Goal: Task Accomplishment & Management: Complete application form

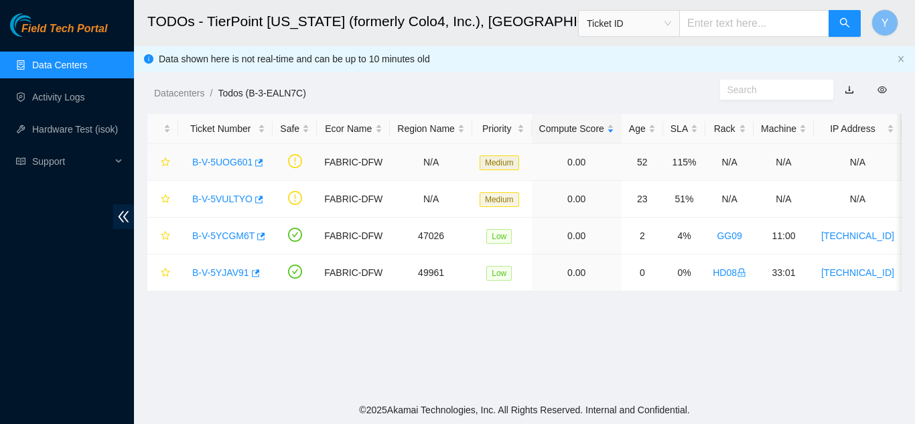
click at [229, 160] on link "B-V-5UOG601" at bounding box center [222, 162] width 60 height 11
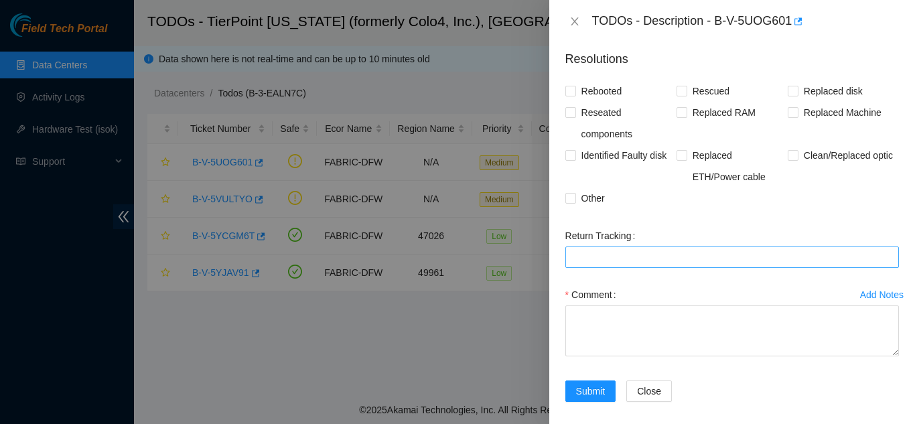
scroll to position [324, 0]
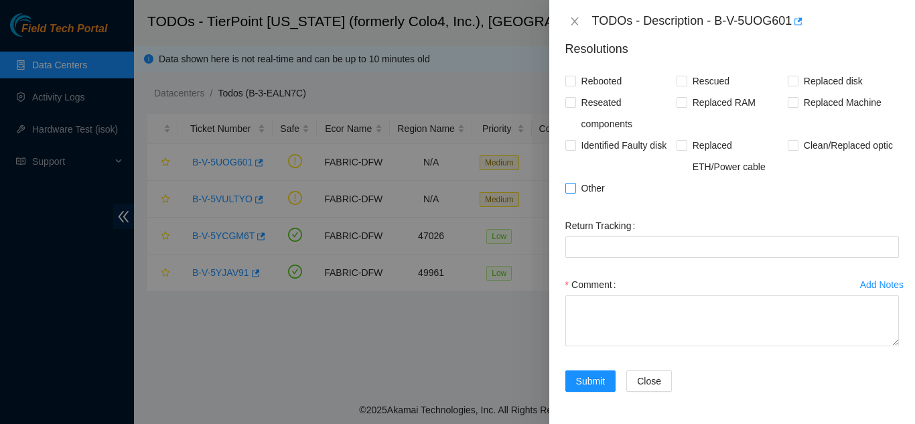
click at [572, 191] on input "Other" at bounding box center [570, 187] width 9 height 9
checkbox input "true"
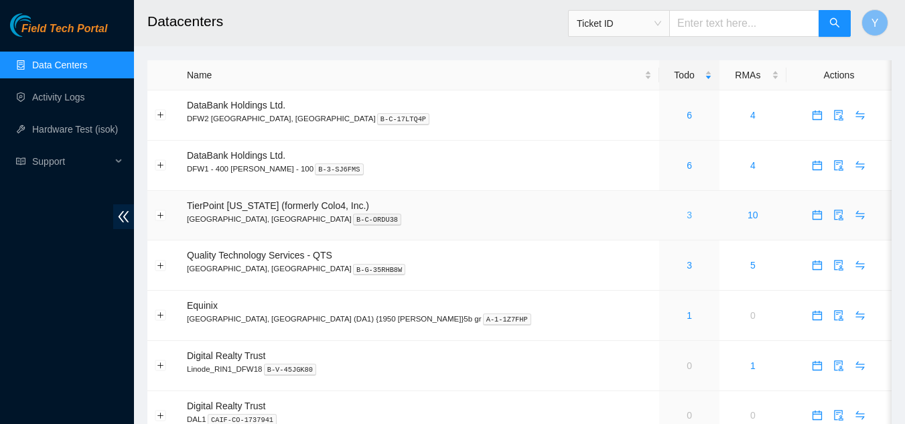
click at [687, 216] on link "3" at bounding box center [689, 215] width 5 height 11
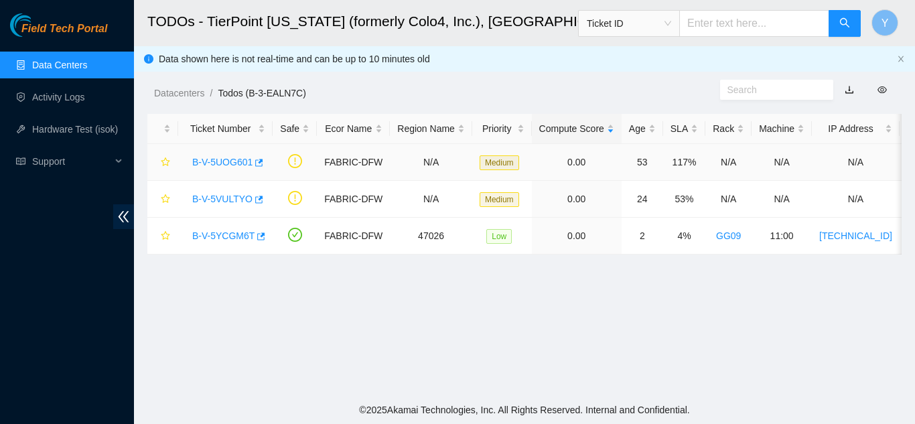
click at [211, 162] on link "B-V-5UOG601" at bounding box center [222, 162] width 60 height 11
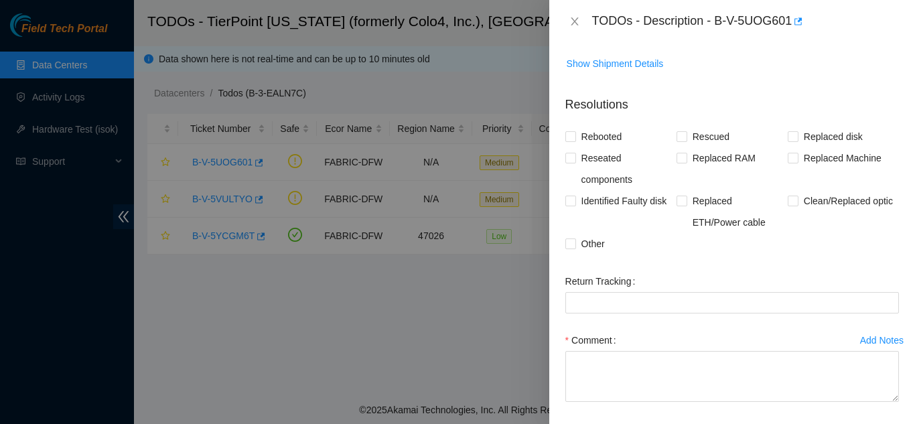
scroll to position [324, 0]
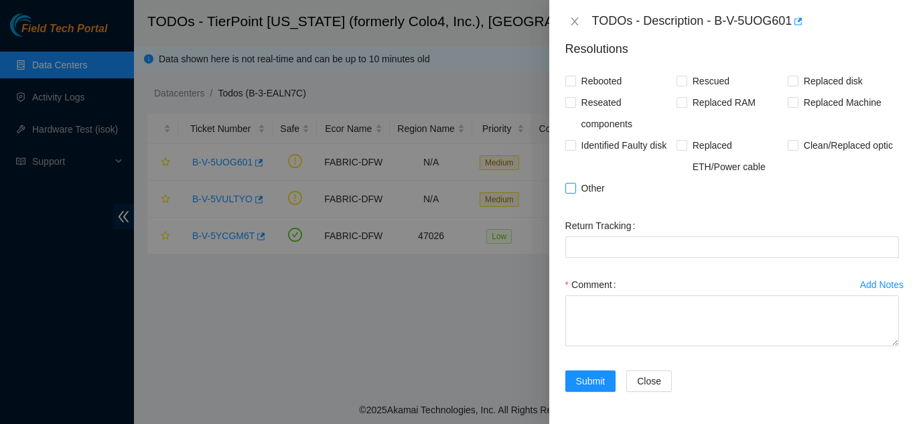
click at [571, 190] on input "Other" at bounding box center [570, 187] width 9 height 9
checkbox input "true"
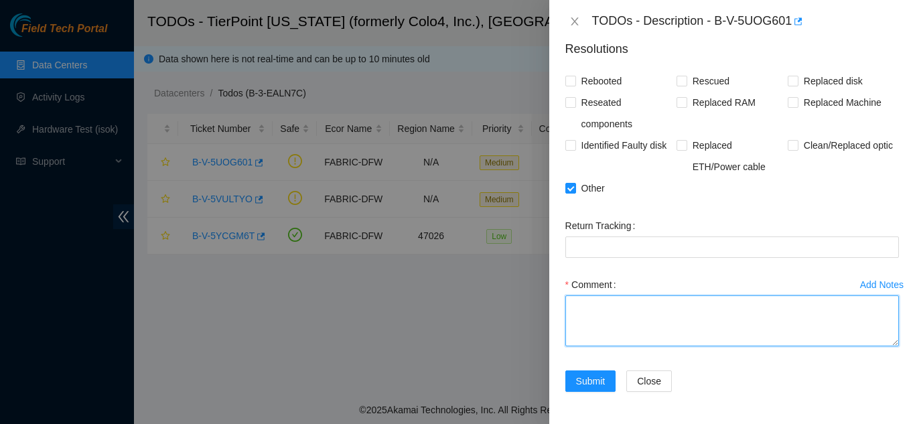
click at [593, 305] on textarea "Comment" at bounding box center [733, 321] width 334 height 51
paste textarea "scoped and cleaned both side and check for polarity both sides are getting ligh…"
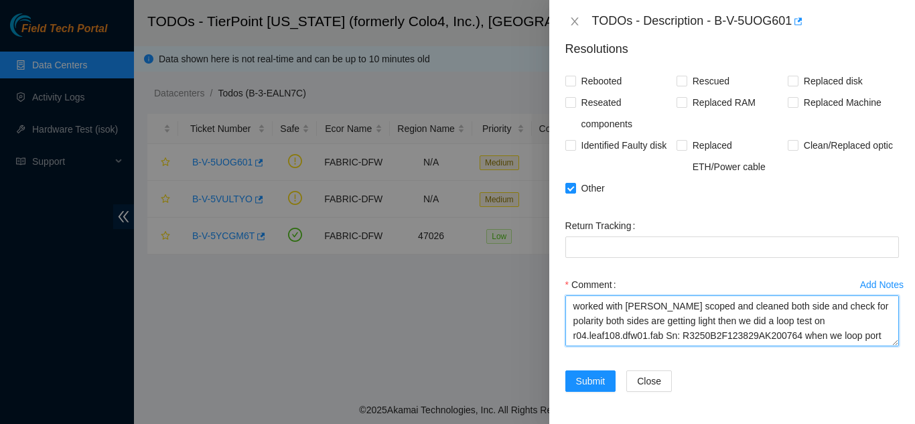
scroll to position [41, 0]
drag, startPoint x: 886, startPoint y: 346, endPoint x: 877, endPoint y: 389, distance: 43.2
click at [877, 389] on form "Resolutions Rebooted Rescued Replaced disk Reseated components Replaced RAM Rep…" at bounding box center [733, 218] width 334 height 379
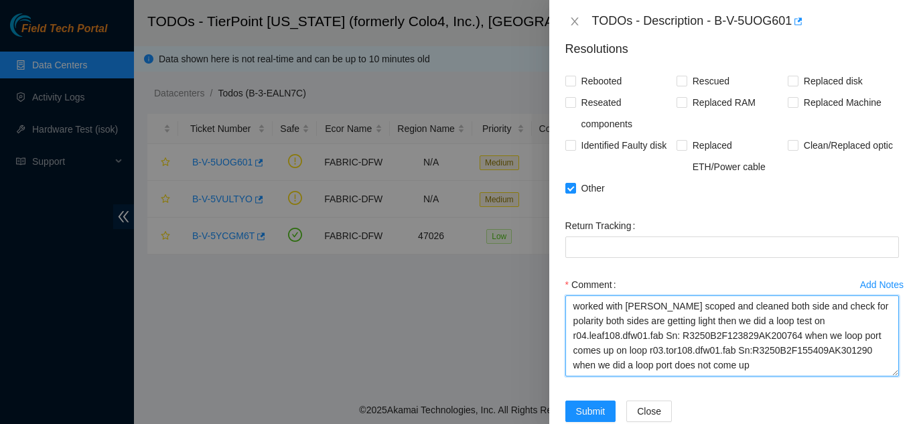
scroll to position [0, 0]
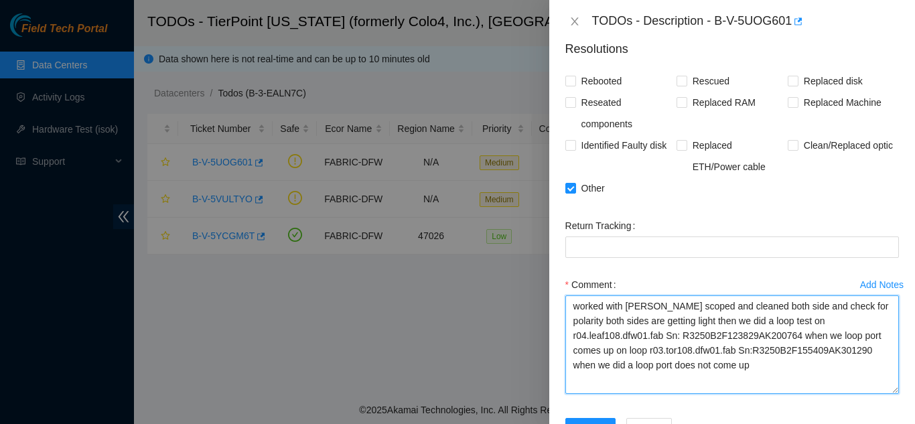
drag, startPoint x: 887, startPoint y: 342, endPoint x: 885, endPoint y: 390, distance: 47.6
click at [885, 390] on textarea "worked with Ashley Hamm scoped and cleaned both side and check for polarity bot…" at bounding box center [733, 345] width 334 height 99
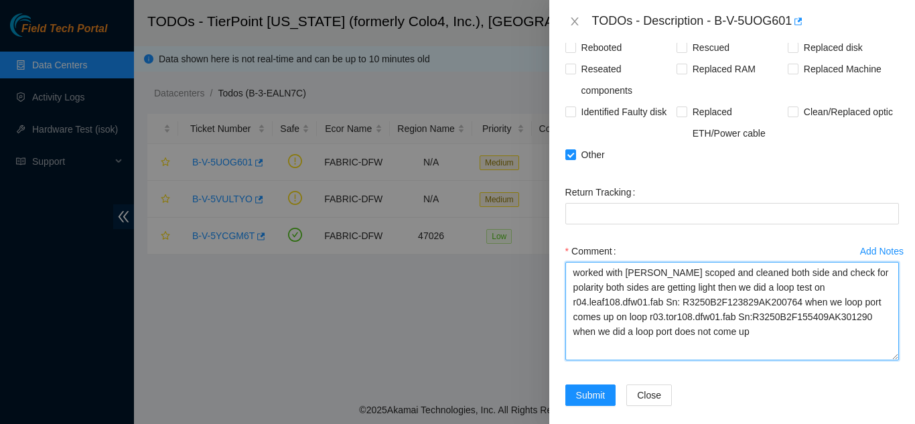
scroll to position [371, 0]
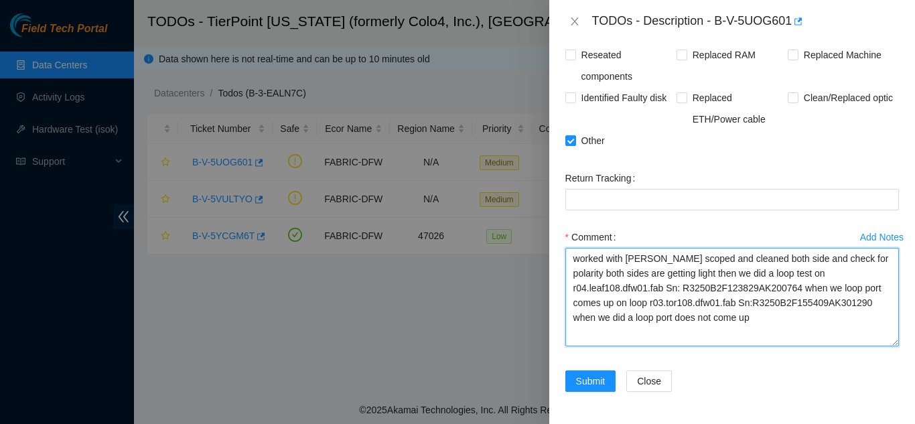
click at [685, 259] on textarea "worked with Ashley Hamm scoped and cleaned both side and check for polarity bot…" at bounding box center [733, 297] width 334 height 99
click at [754, 275] on textarea "worked with Ashley Hamm, scoped and cleaned both side and check for polarity bo…" at bounding box center [733, 297] width 334 height 99
click at [649, 304] on textarea "worked with Ashley Hamm, scoped and cleaned both side and check for polarity bo…" at bounding box center [733, 297] width 334 height 99
click at [609, 318] on textarea "worked with Ashley Hamm, scoped and cleaned both side and check for polarity bo…" at bounding box center [733, 297] width 334 height 99
click at [741, 322] on textarea "worked with Ashley Hamm, scoped and cleaned both side and check for polarity bo…" at bounding box center [733, 297] width 334 height 99
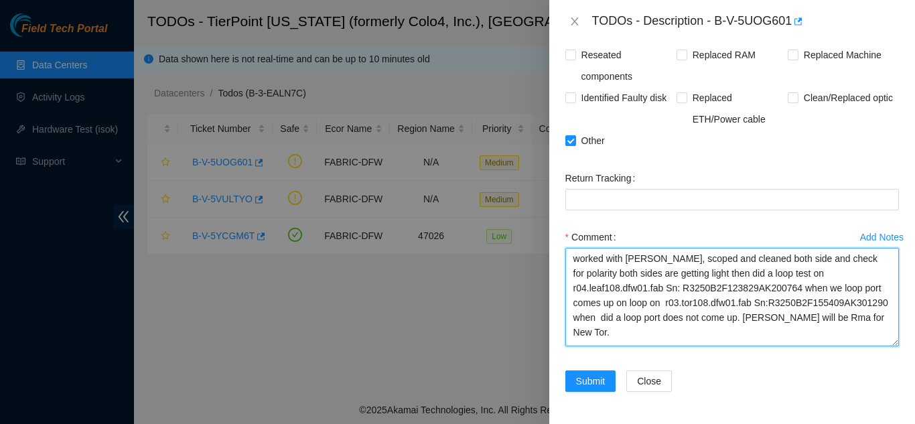
type textarea "worked with Ashley Hamm, scoped and cleaned both side and check for polarity bo…"
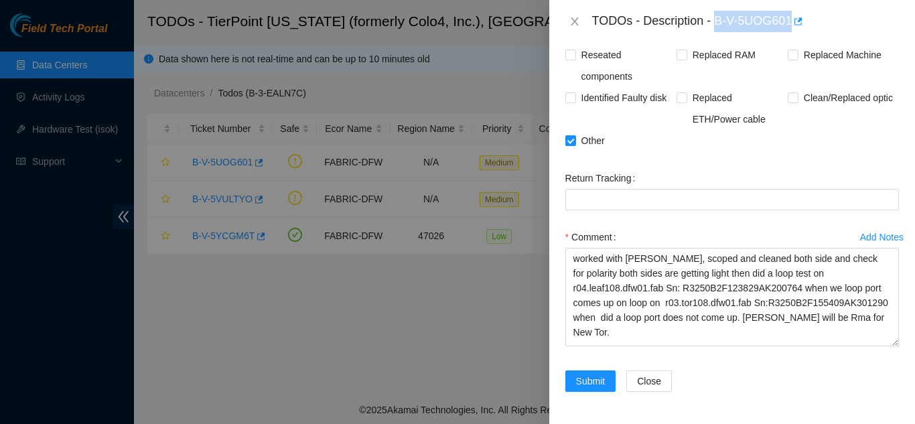
drag, startPoint x: 715, startPoint y: 19, endPoint x: 792, endPoint y: 19, distance: 77.1
click at [792, 19] on div "TODOs - Description - B-V-5UOG601" at bounding box center [745, 21] width 307 height 21
copy div "B-V-5UOG601"
click at [589, 380] on span "Submit" at bounding box center [590, 381] width 29 height 15
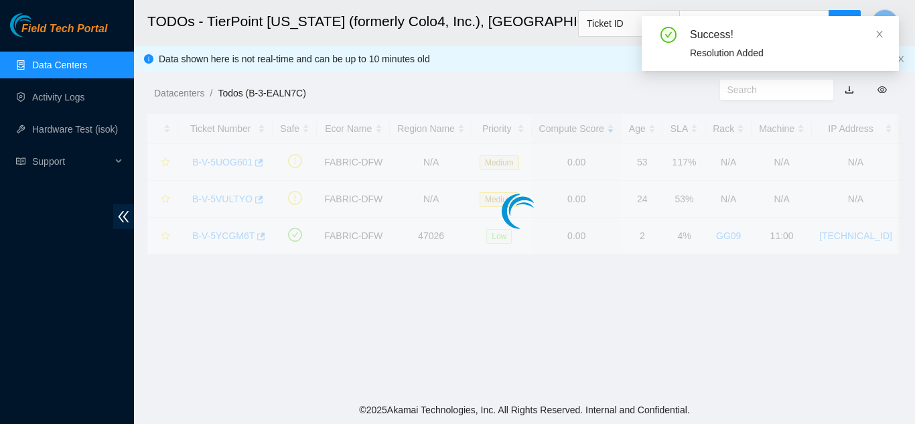
scroll to position [458, 0]
